Goal: Information Seeking & Learning: Find specific page/section

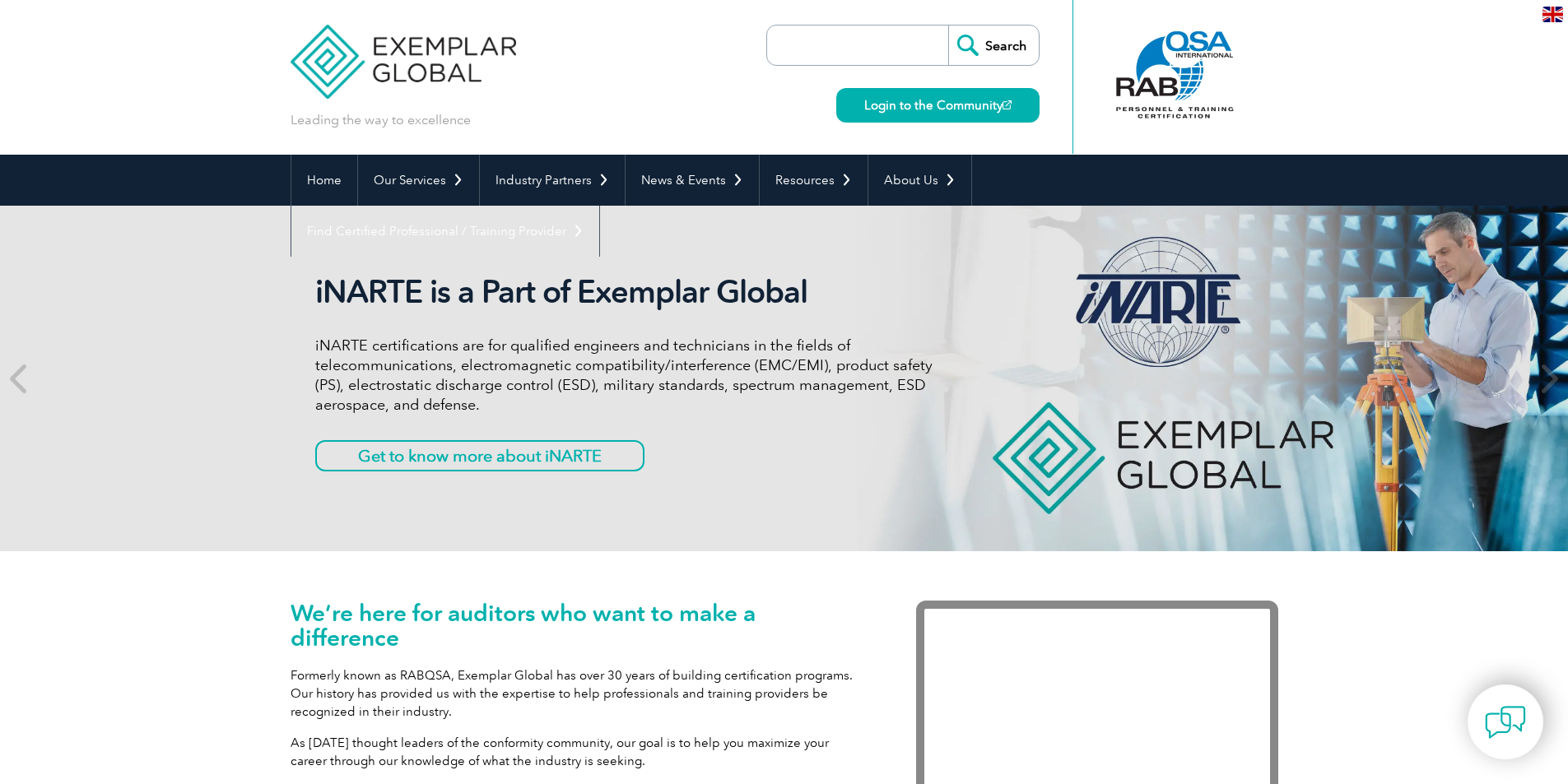
click at [863, 50] on input "search" at bounding box center [862, 45] width 173 height 39
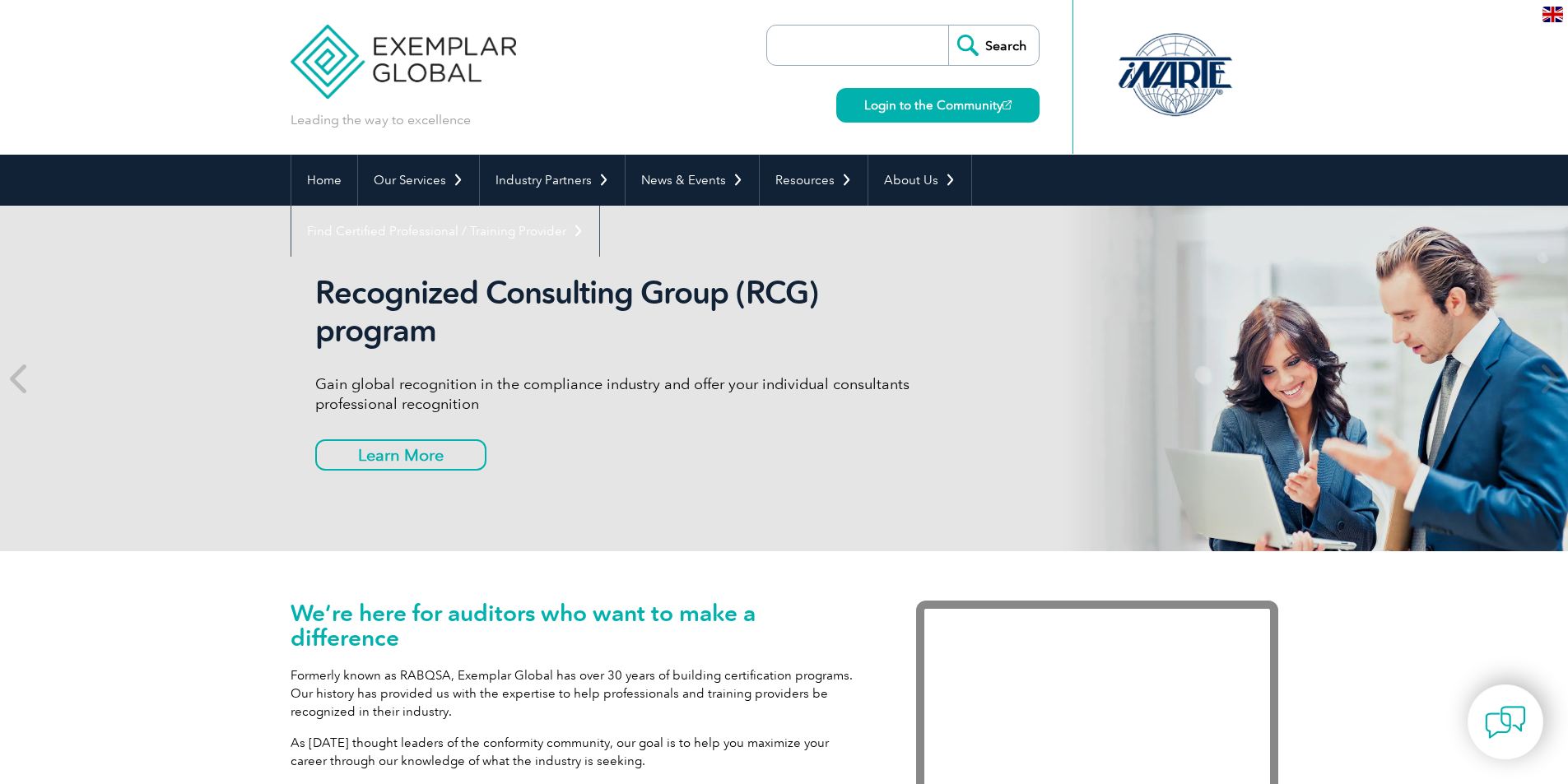
click at [871, 47] on input "search" at bounding box center [862, 45] width 173 height 39
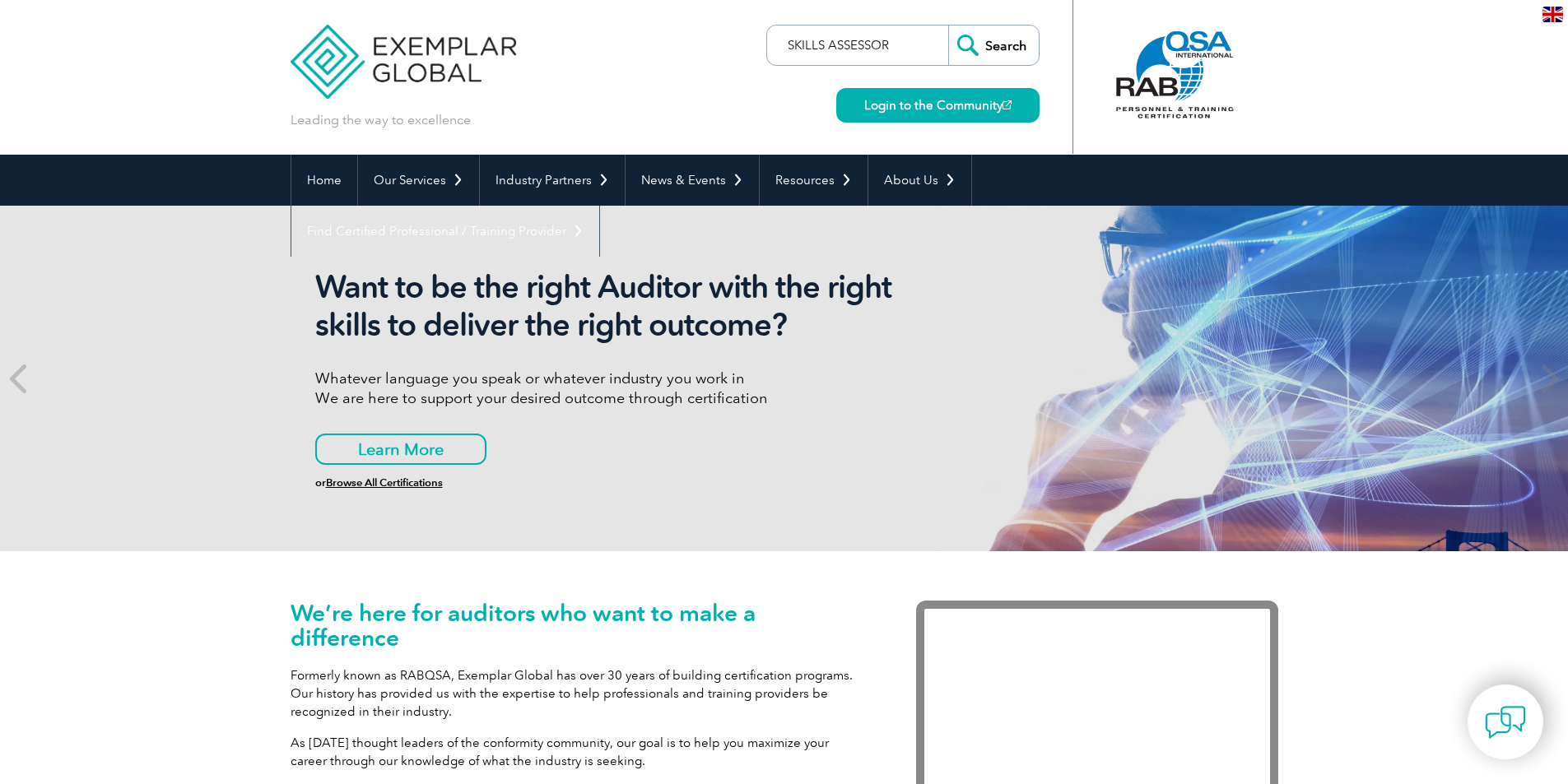
type input "SKILLS ASSESSOR"
click at [948, 25] on input "Search" at bounding box center [993, 45] width 91 height 39
drag, startPoint x: 904, startPoint y: 45, endPoint x: 738, endPoint y: 63, distance: 167.0
click at [740, 62] on div "Leading the way to excellence SKILLS ASSESSOR Search Login to the Community ▼" at bounding box center [784, 77] width 987 height 155
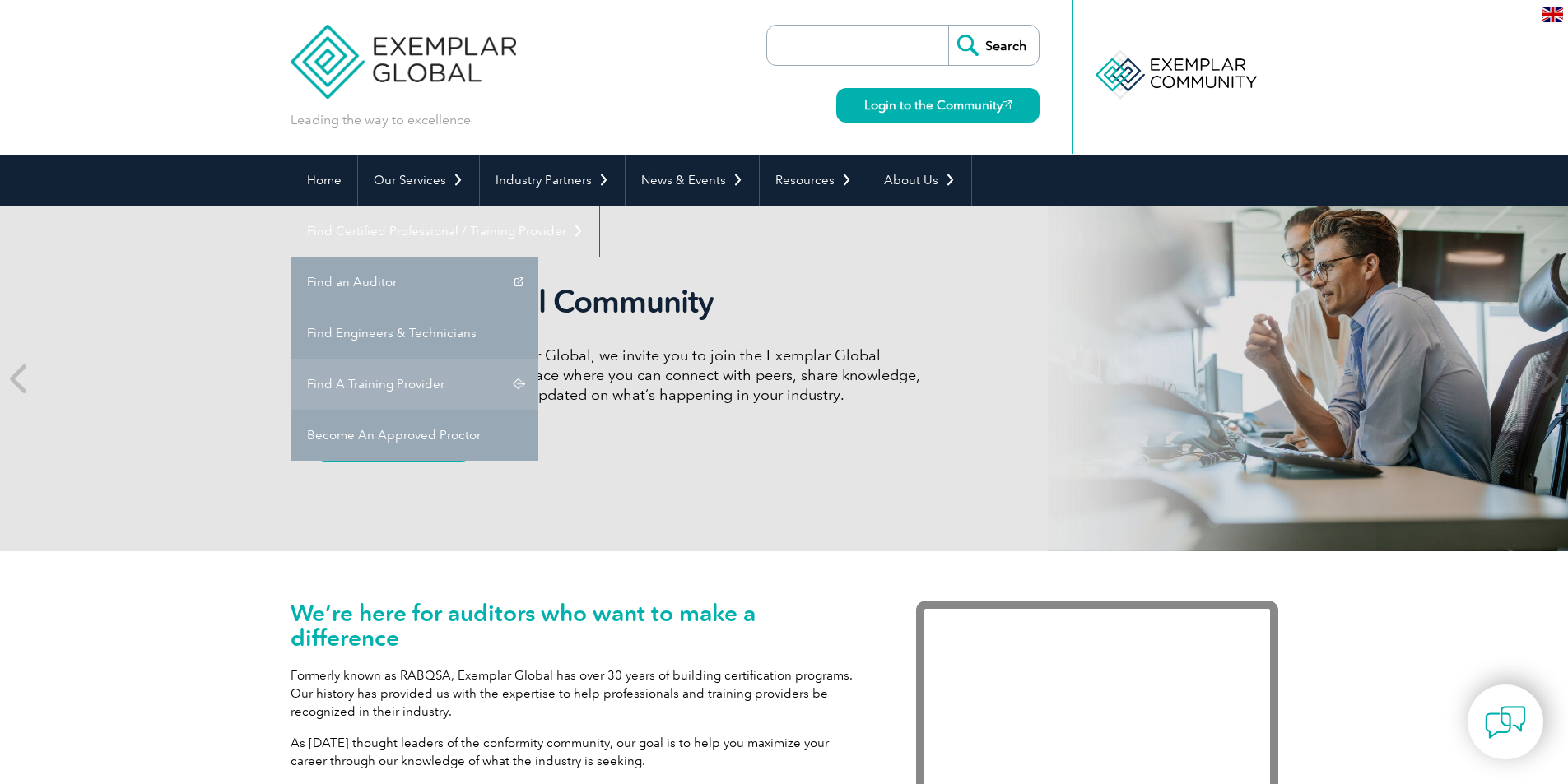
click at [539, 359] on link "Find A Training Provider" at bounding box center [415, 384] width 247 height 51
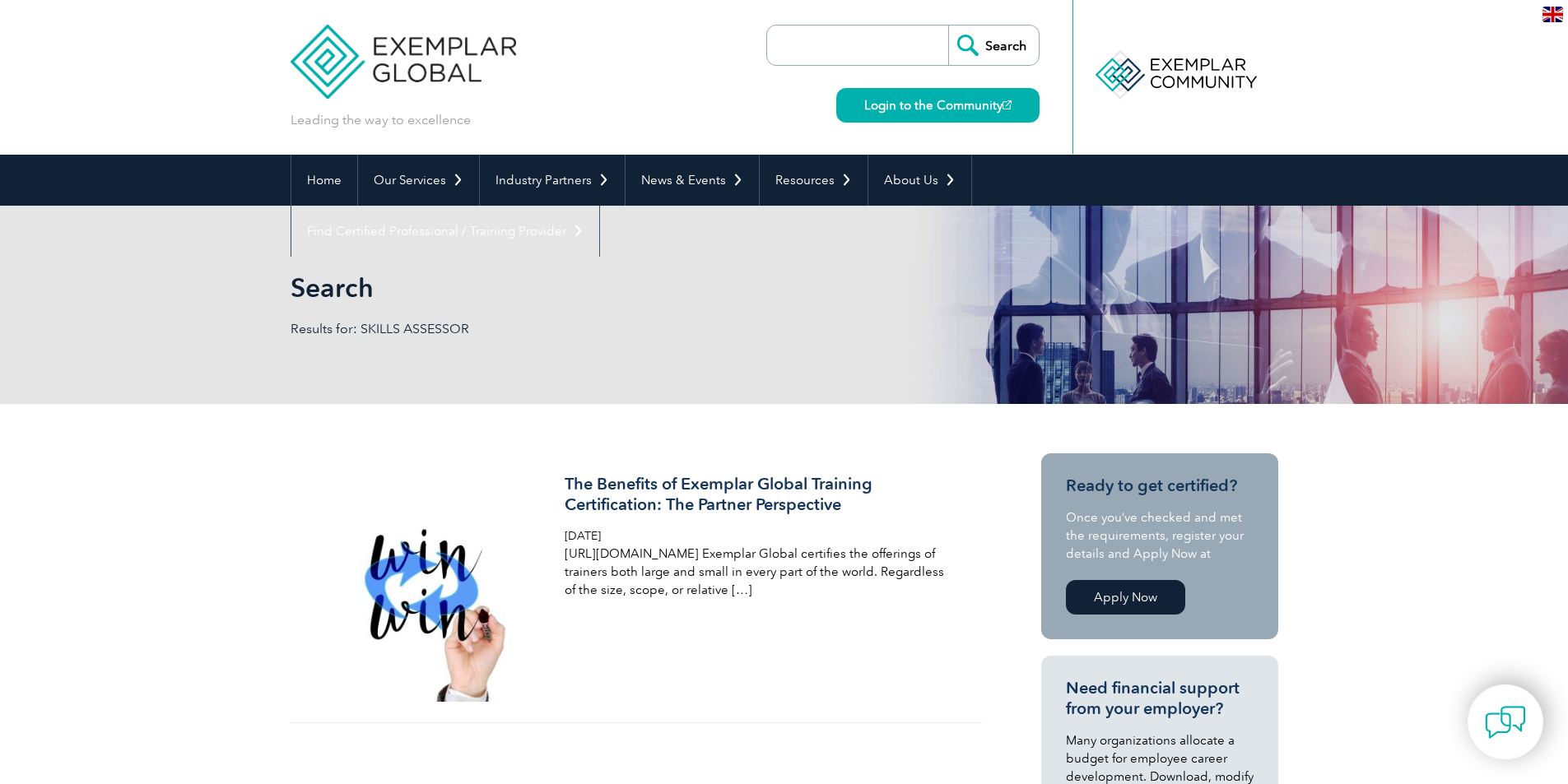
click at [850, 49] on input "search" at bounding box center [862, 45] width 173 height 39
